Goal: Information Seeking & Learning: Learn about a topic

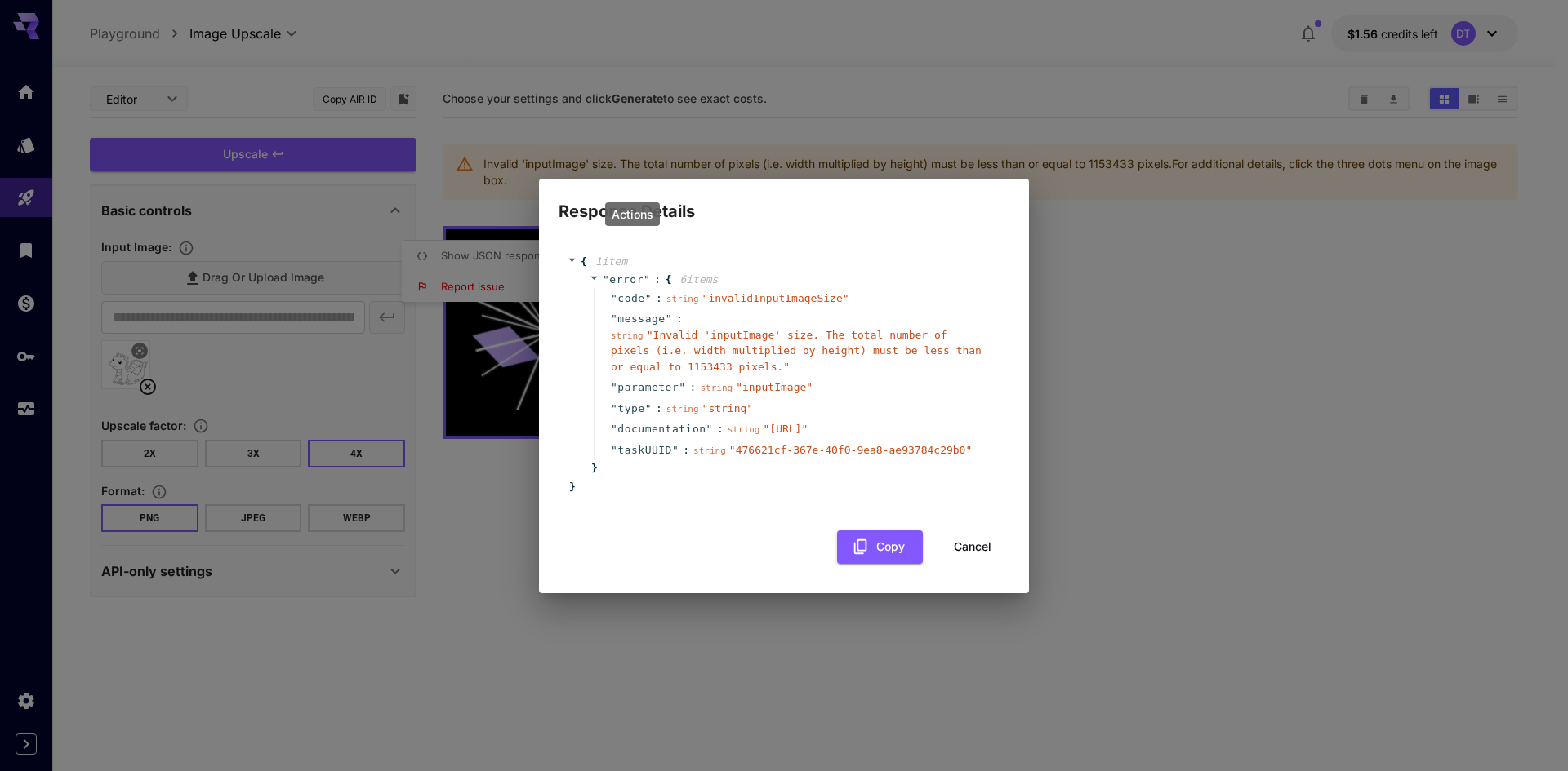
click at [930, 150] on div "Response Details { 1 item " error " : { 6 item s " code " : string " invalidInp…" at bounding box center [784, 386] width 1568 height 771
click at [976, 564] on button "Cancel" at bounding box center [973, 546] width 74 height 33
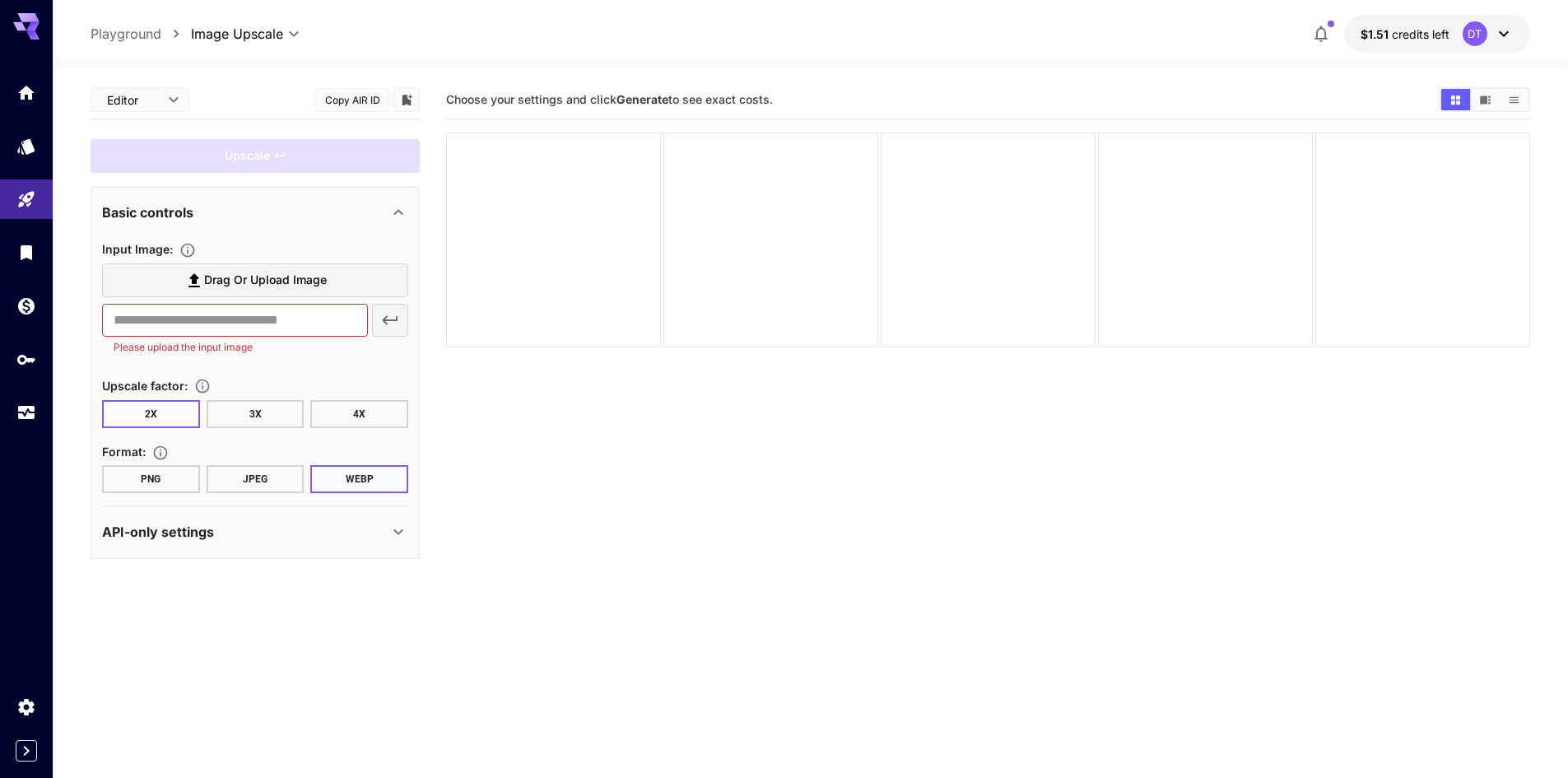
click at [1495, 41] on icon at bounding box center [1504, 34] width 20 height 20
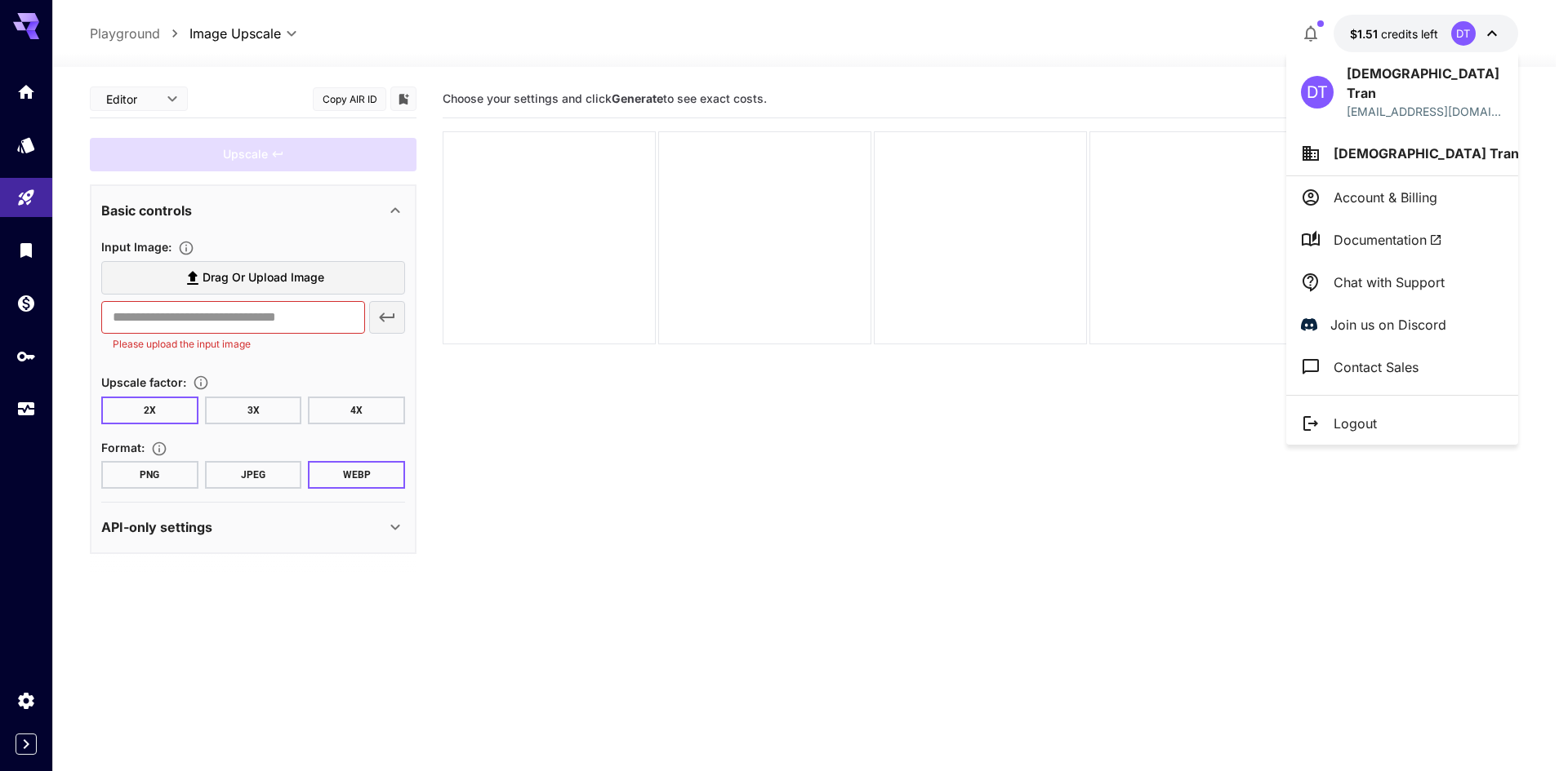
click at [1483, 40] on div at bounding box center [784, 386] width 1568 height 771
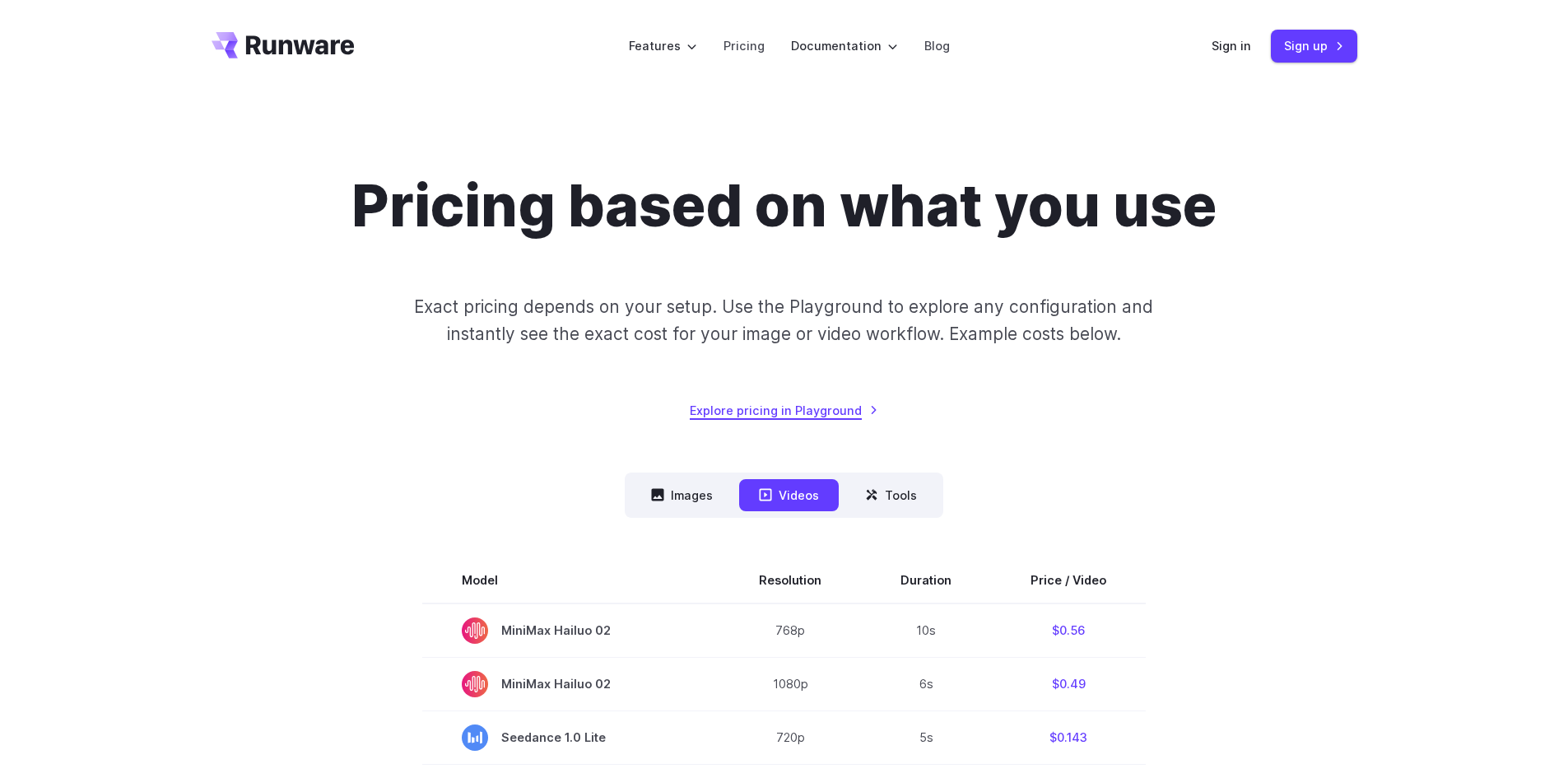
click at [828, 414] on link "Explore pricing in Playground" at bounding box center [784, 410] width 189 height 19
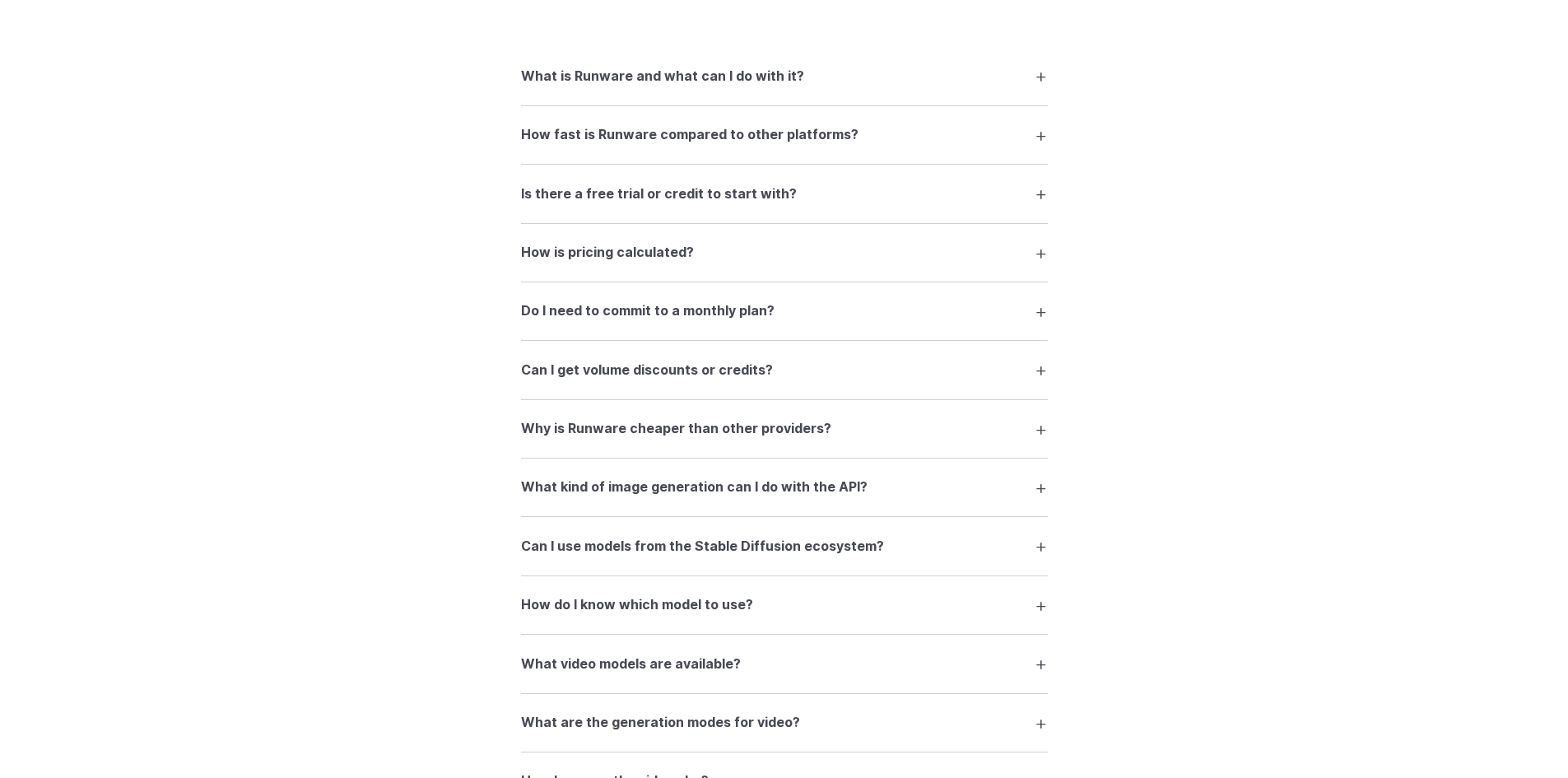
scroll to position [2388, 0]
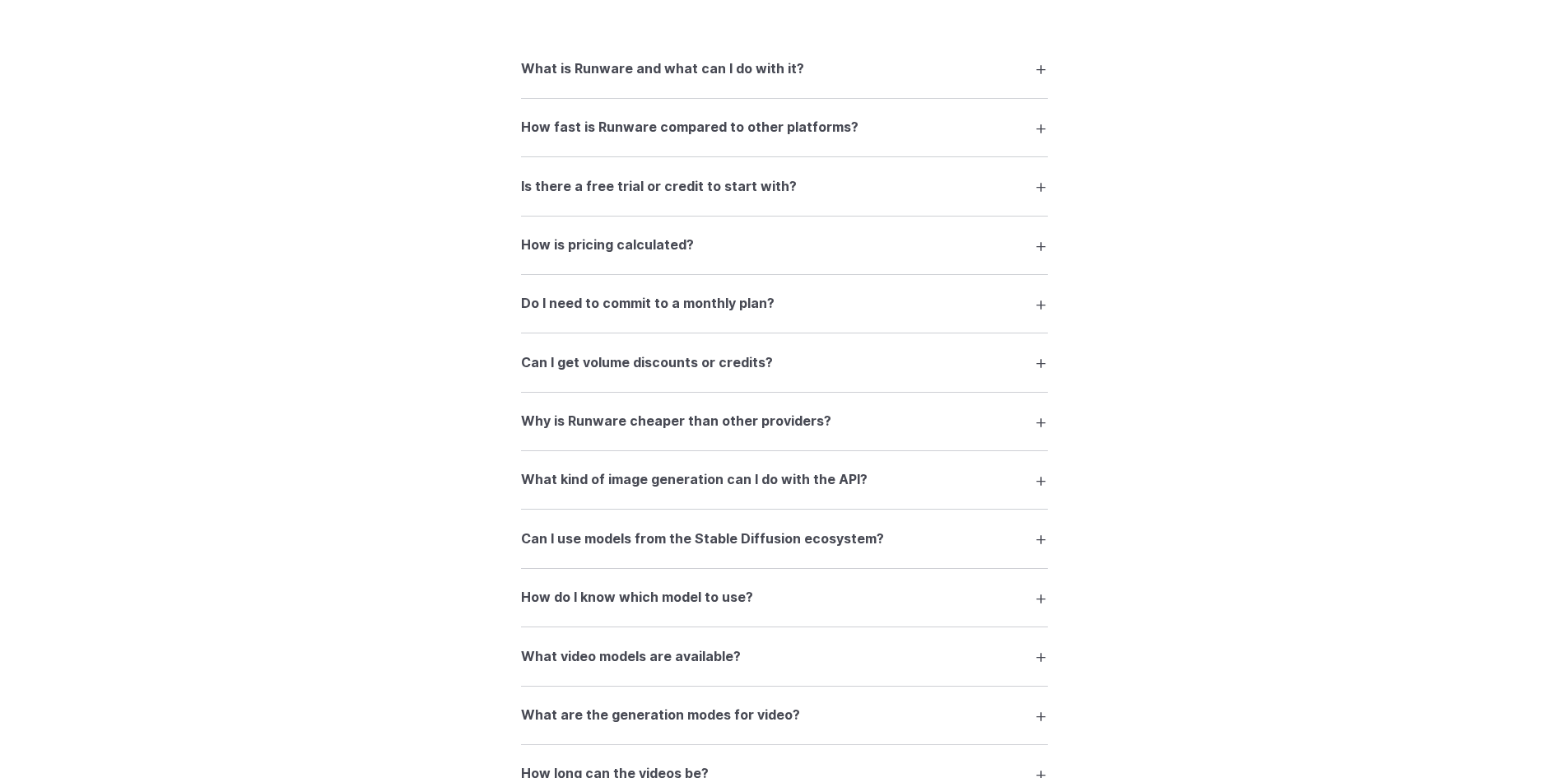
click at [355, 452] on div "FAQ What is Runware and what can I do with it? Runware is a high-performance AI…" at bounding box center [785, 598] width 1186 height 1350
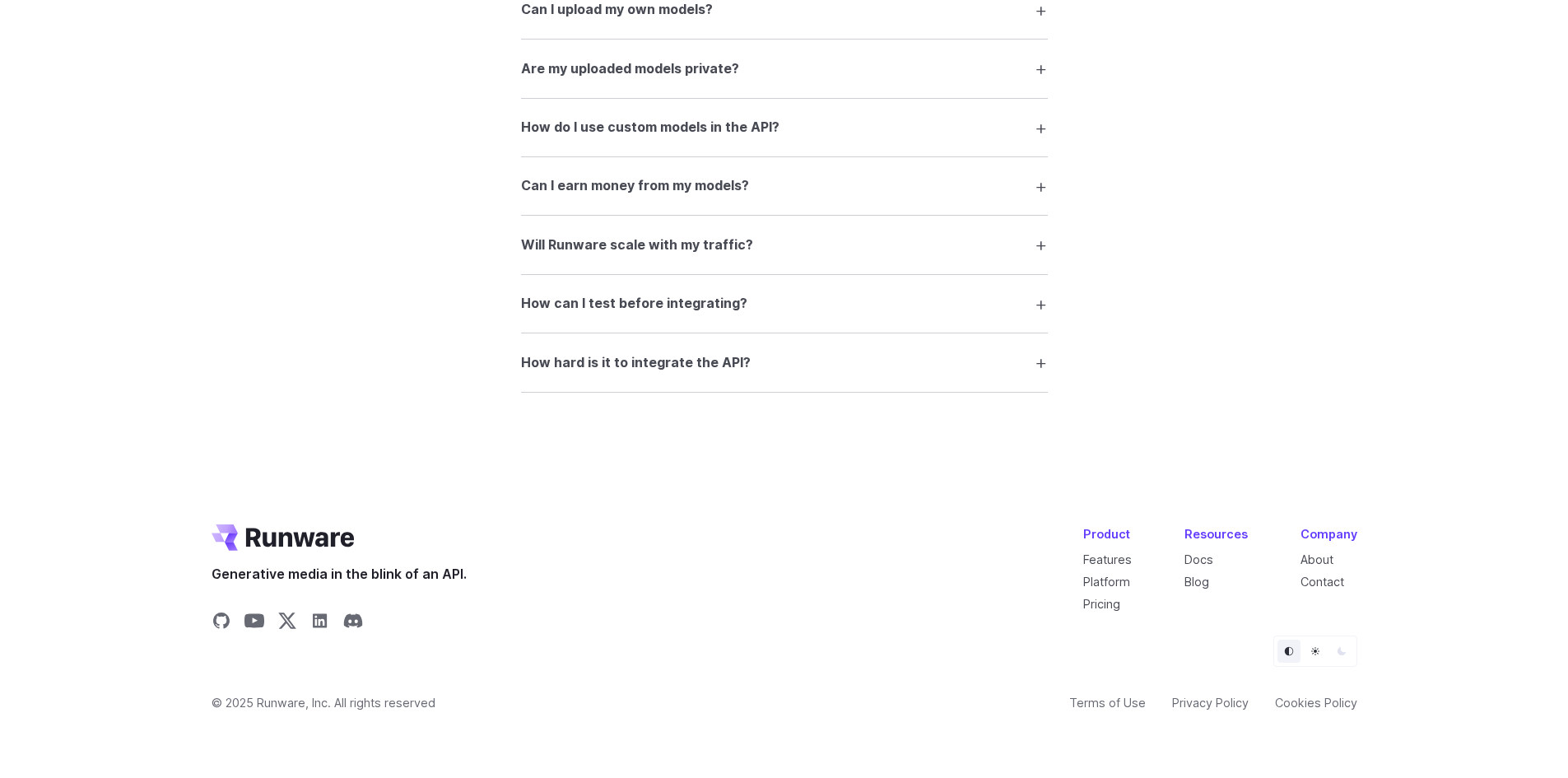
click at [554, 368] on h3 "How hard is it to integrate the API?" at bounding box center [635, 364] width 229 height 22
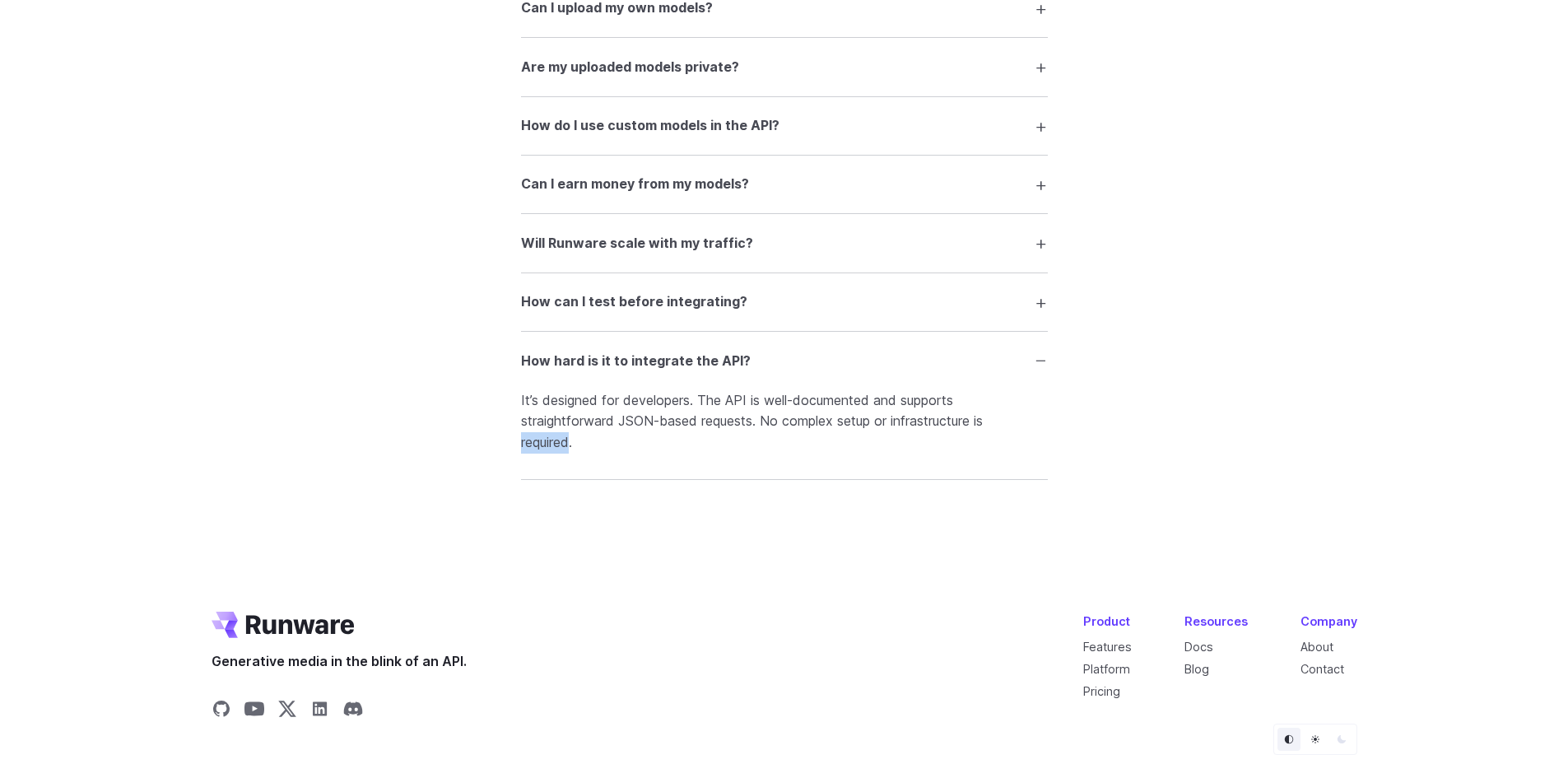
scroll to position [3360, 0]
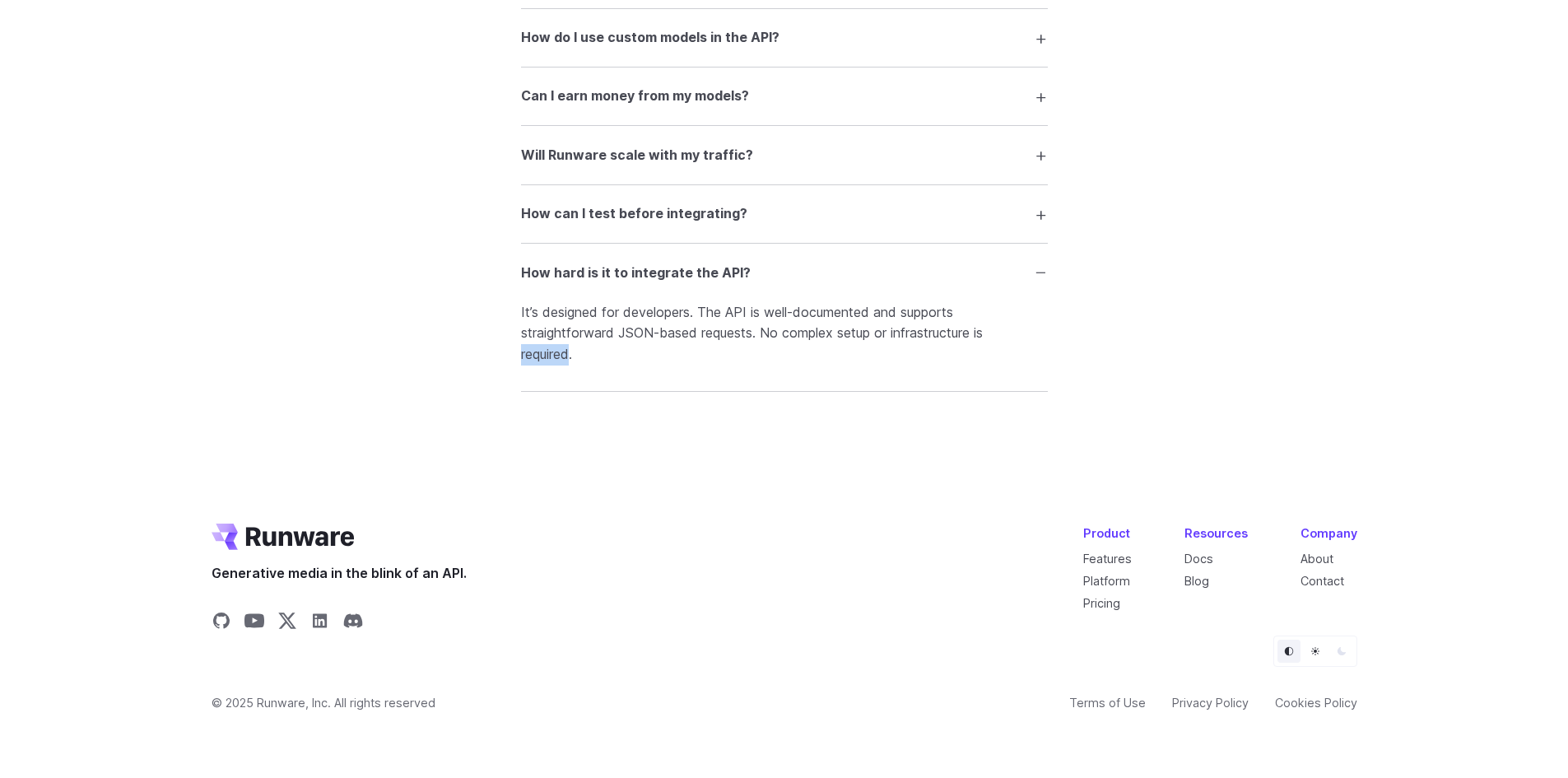
click at [554, 368] on details "How hard is it to integrate the API? It’s designed for developers. The API is w…" at bounding box center [784, 317] width 527 height 148
click at [590, 345] on p "It’s designed for developers. The API is well-documented and supports straightf…" at bounding box center [784, 334] width 527 height 63
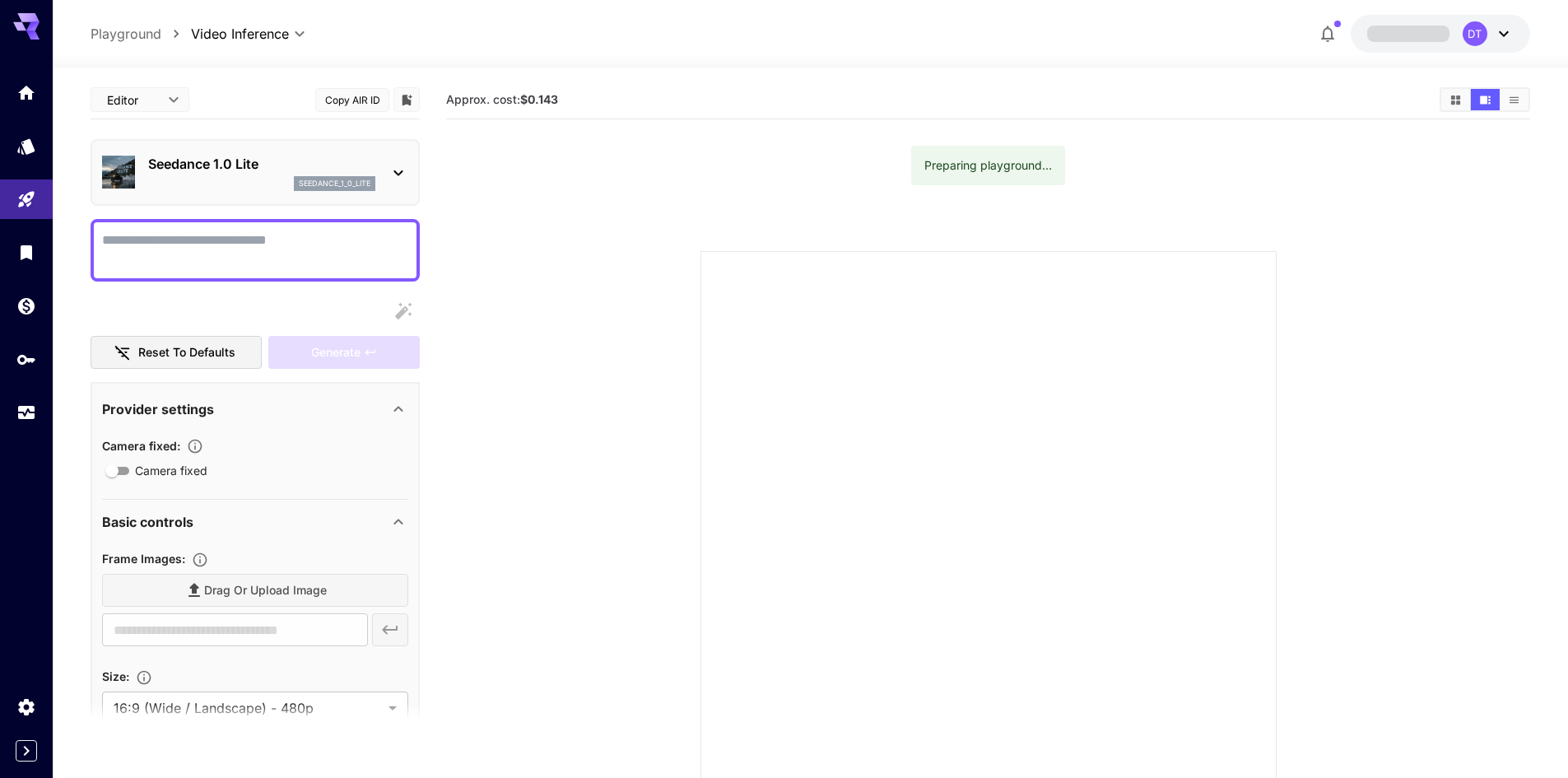
drag, startPoint x: 0, startPoint y: 0, endPoint x: 649, endPoint y: 427, distance: 776.9
